Goal: Navigation & Orientation: Find specific page/section

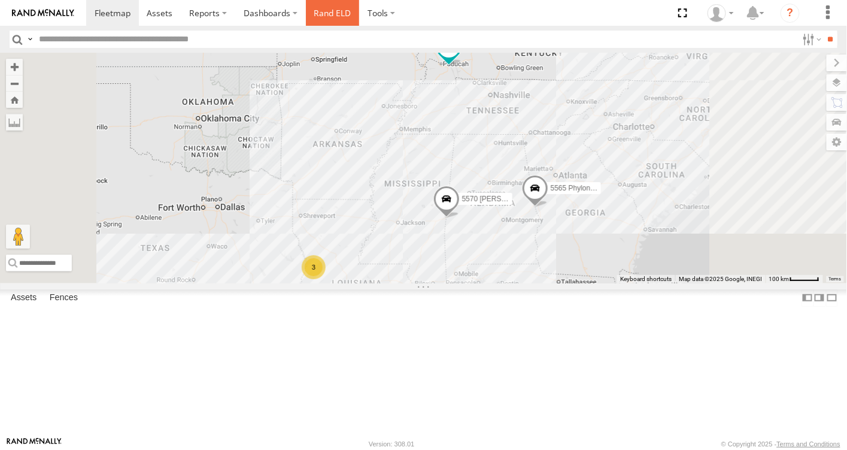
click at [328, 15] on link "Rand ELD" at bounding box center [333, 13] width 54 height 26
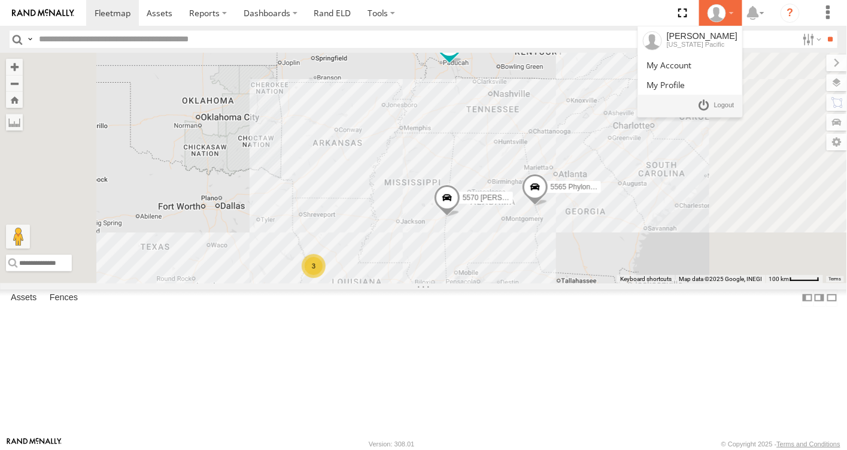
click at [720, 14] on icon at bounding box center [717, 13] width 18 height 18
click at [720, 104] on span at bounding box center [724, 105] width 20 height 13
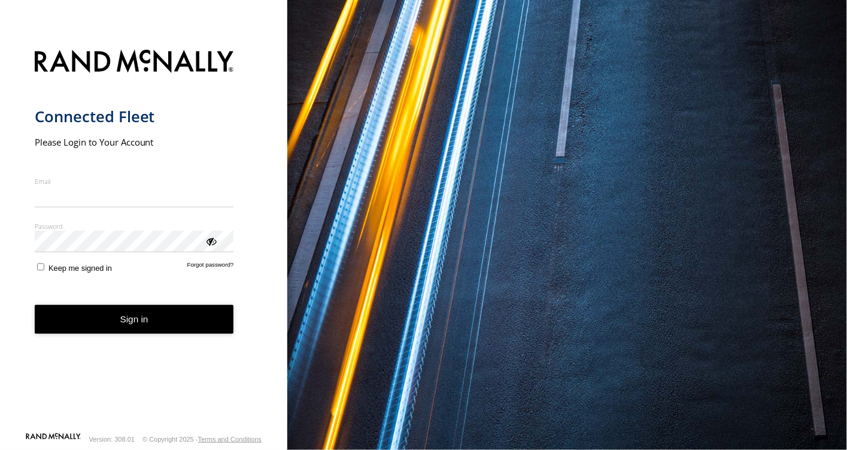
type input "**********"
click at [215, 257] on form "**********" at bounding box center [144, 237] width 219 height 389
click at [212, 244] on div "ViewPassword" at bounding box center [211, 241] width 12 height 12
click at [138, 324] on button "Sign in" at bounding box center [134, 319] width 199 height 29
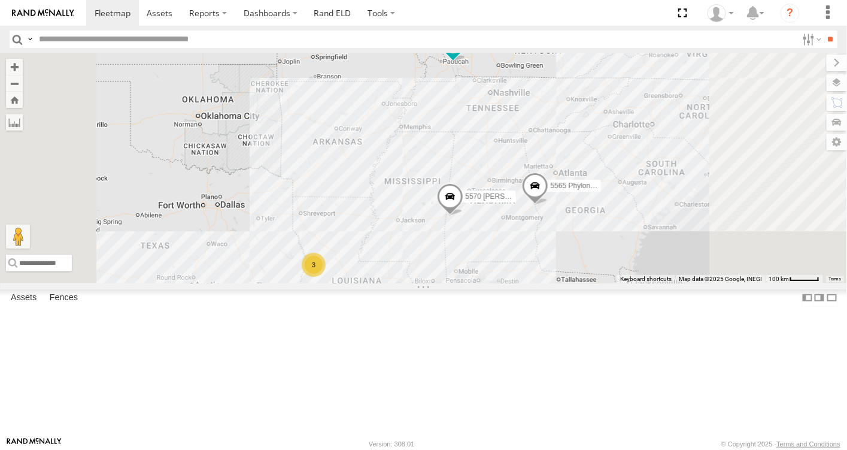
click at [0, 0] on link at bounding box center [0, 0] width 0 height 0
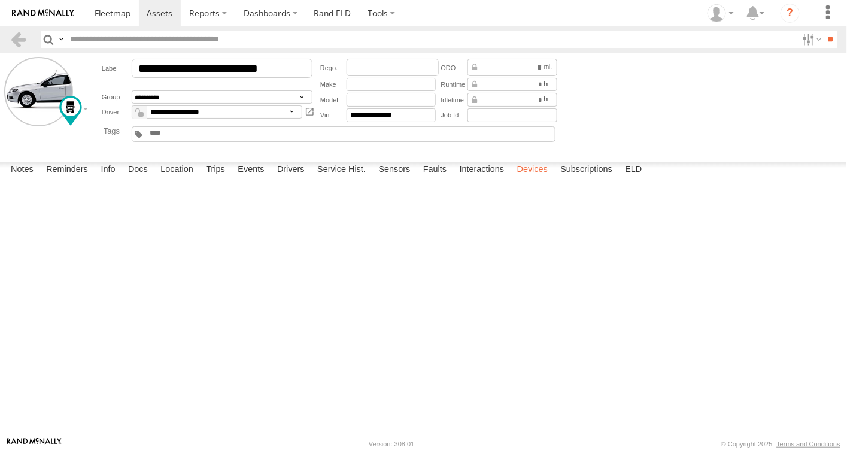
click at [532, 178] on label "Devices" at bounding box center [532, 170] width 43 height 17
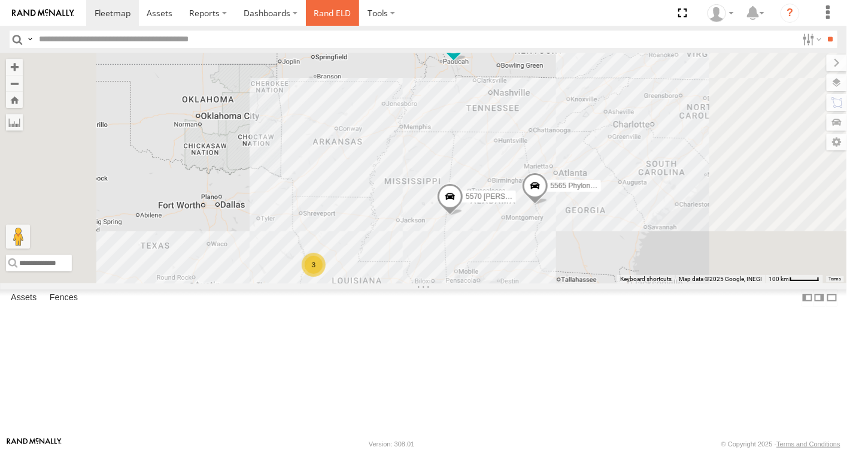
click at [329, 9] on link "Rand ELD" at bounding box center [333, 13] width 54 height 26
click at [323, 10] on link "Rand ELD" at bounding box center [333, 13] width 54 height 26
